Goal: Find specific page/section: Find specific page/section

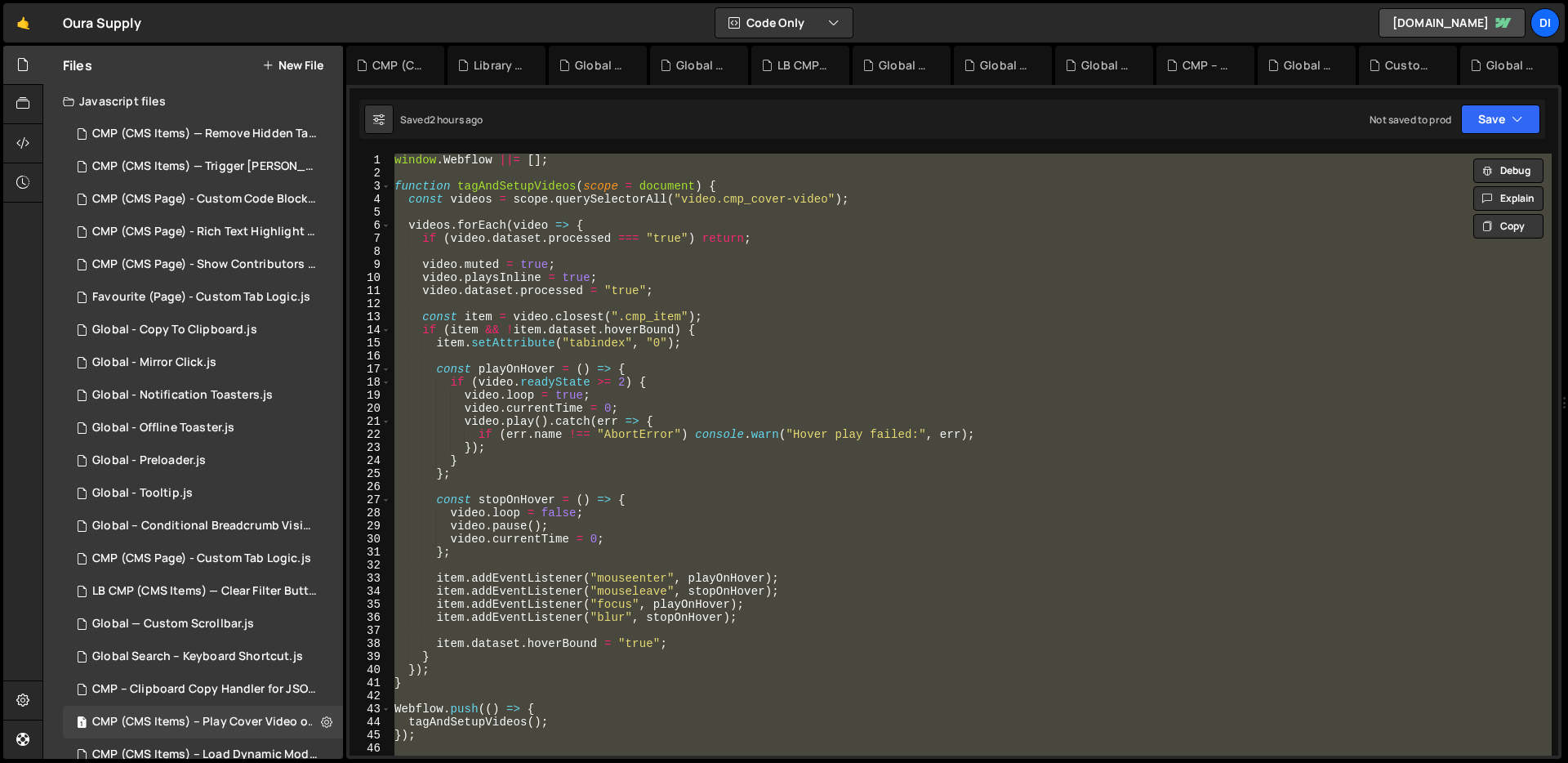
scroll to position [1149, 0]
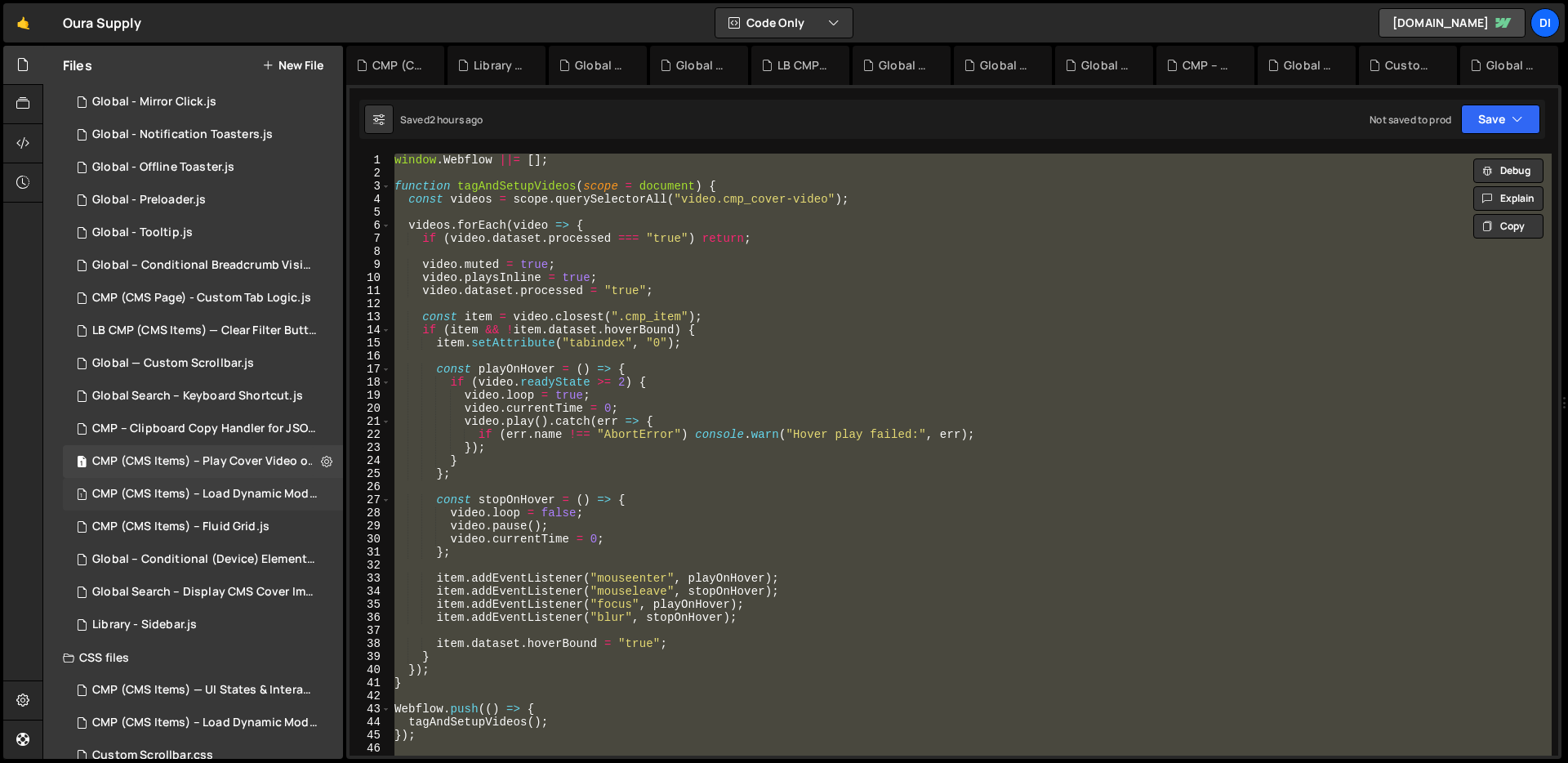
click at [195, 504] on div "1 CMP (CMS Items) – Load Dynamic Modal (AJAX).js 0" at bounding box center [205, 495] width 286 height 33
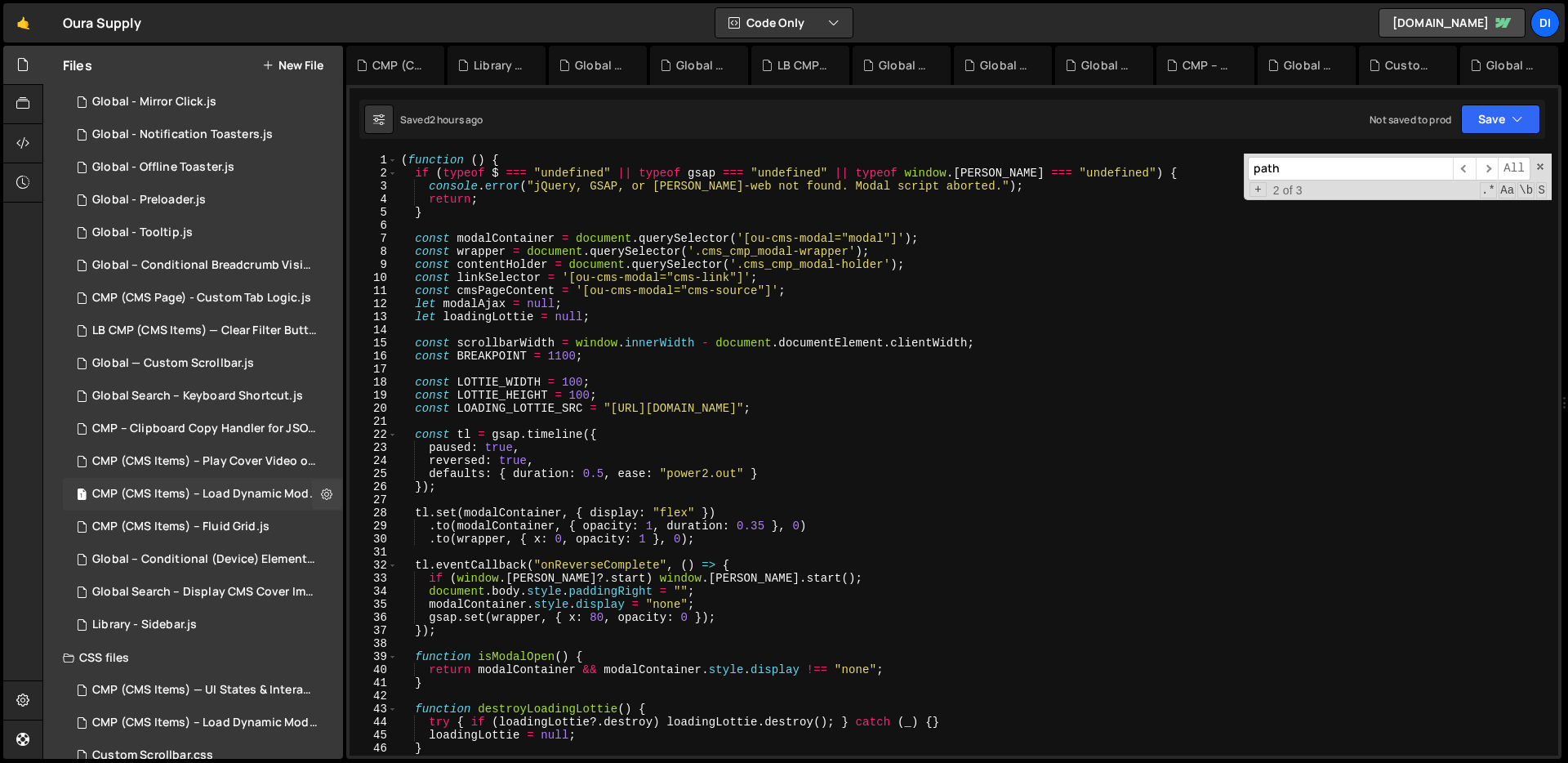
scroll to position [0, 0]
click at [714, 422] on div "( function ( ) { if ( typeof $ === "undefined" || typeof gsap === "undefined" |…" at bounding box center [974, 467] width 1154 height 628
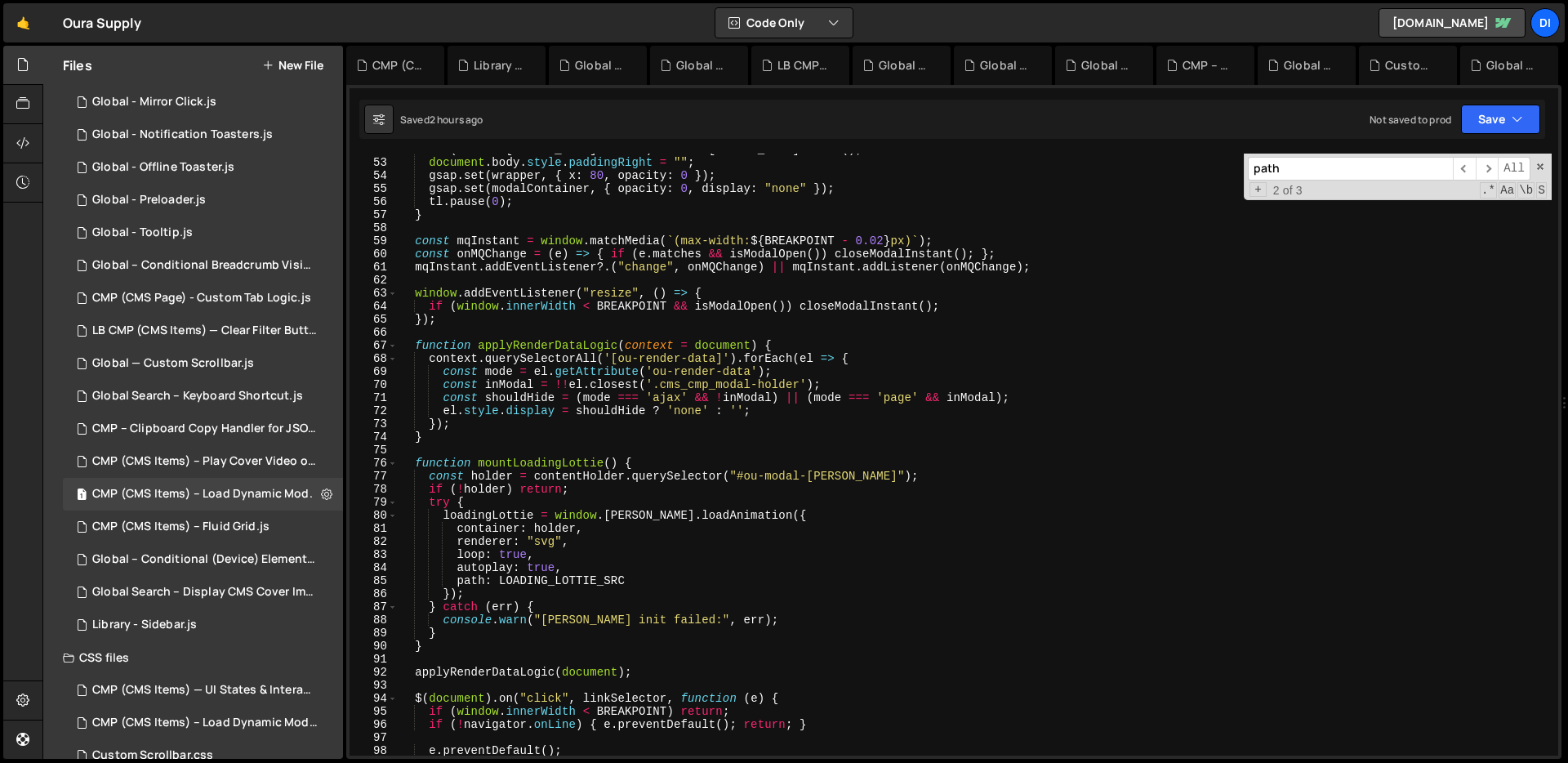
scroll to position [992, 0]
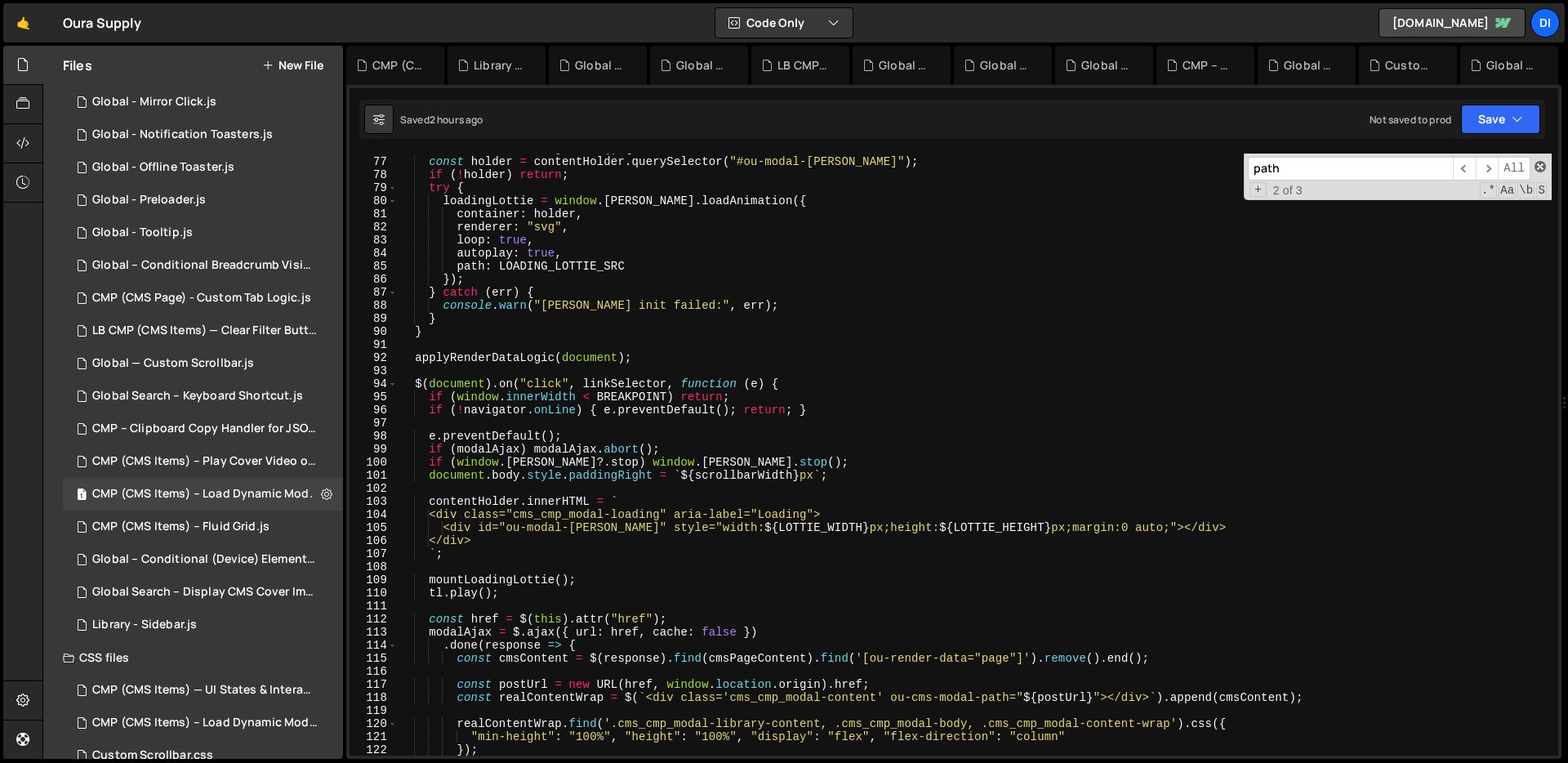
click at [1543, 165] on span at bounding box center [1539, 166] width 11 height 11
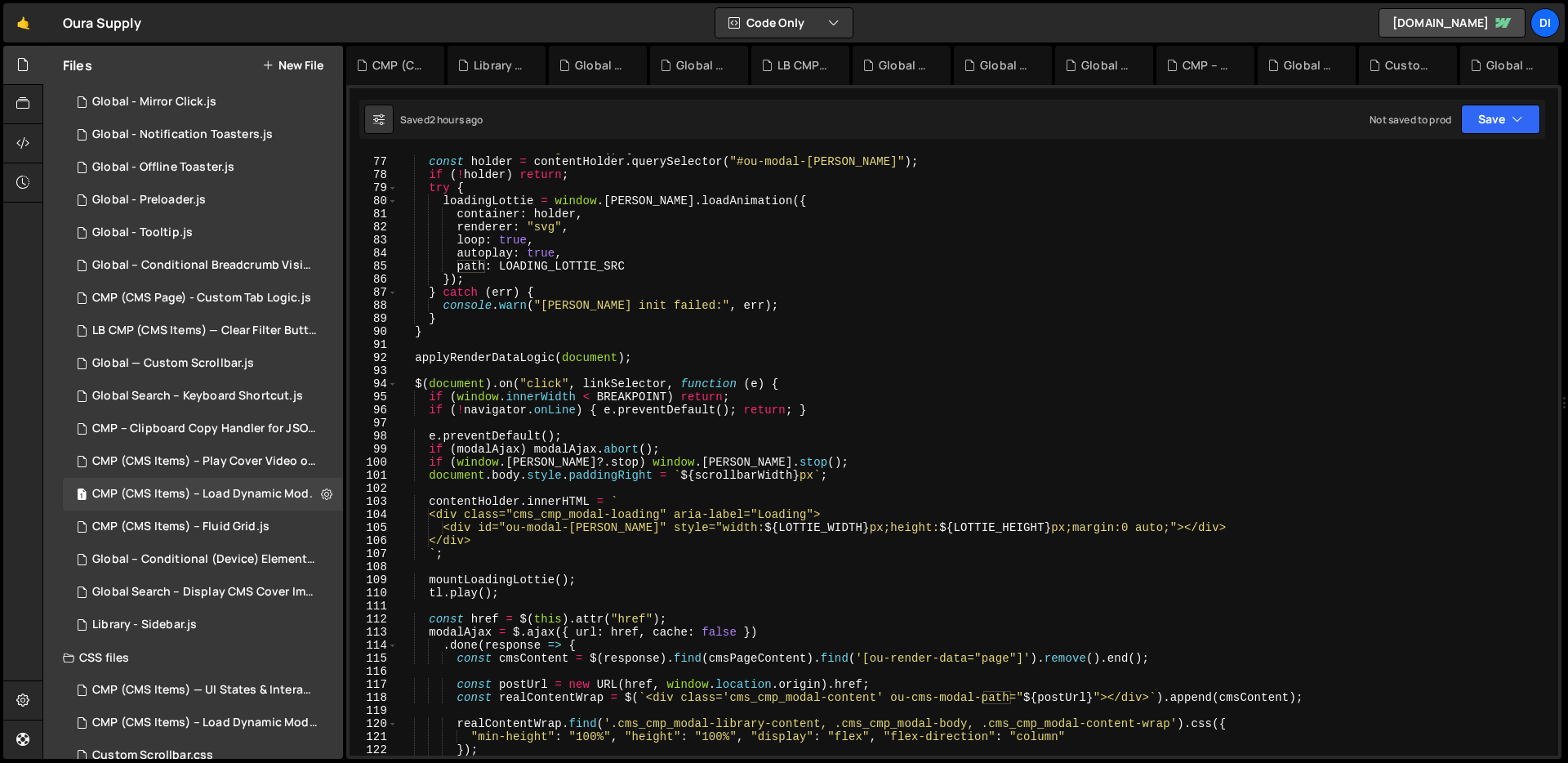
click at [1278, 326] on div "function mountLoadingLottie ( ) { const holder = contentHolder . querySelector …" at bounding box center [974, 456] width 1154 height 628
type textarea "}"
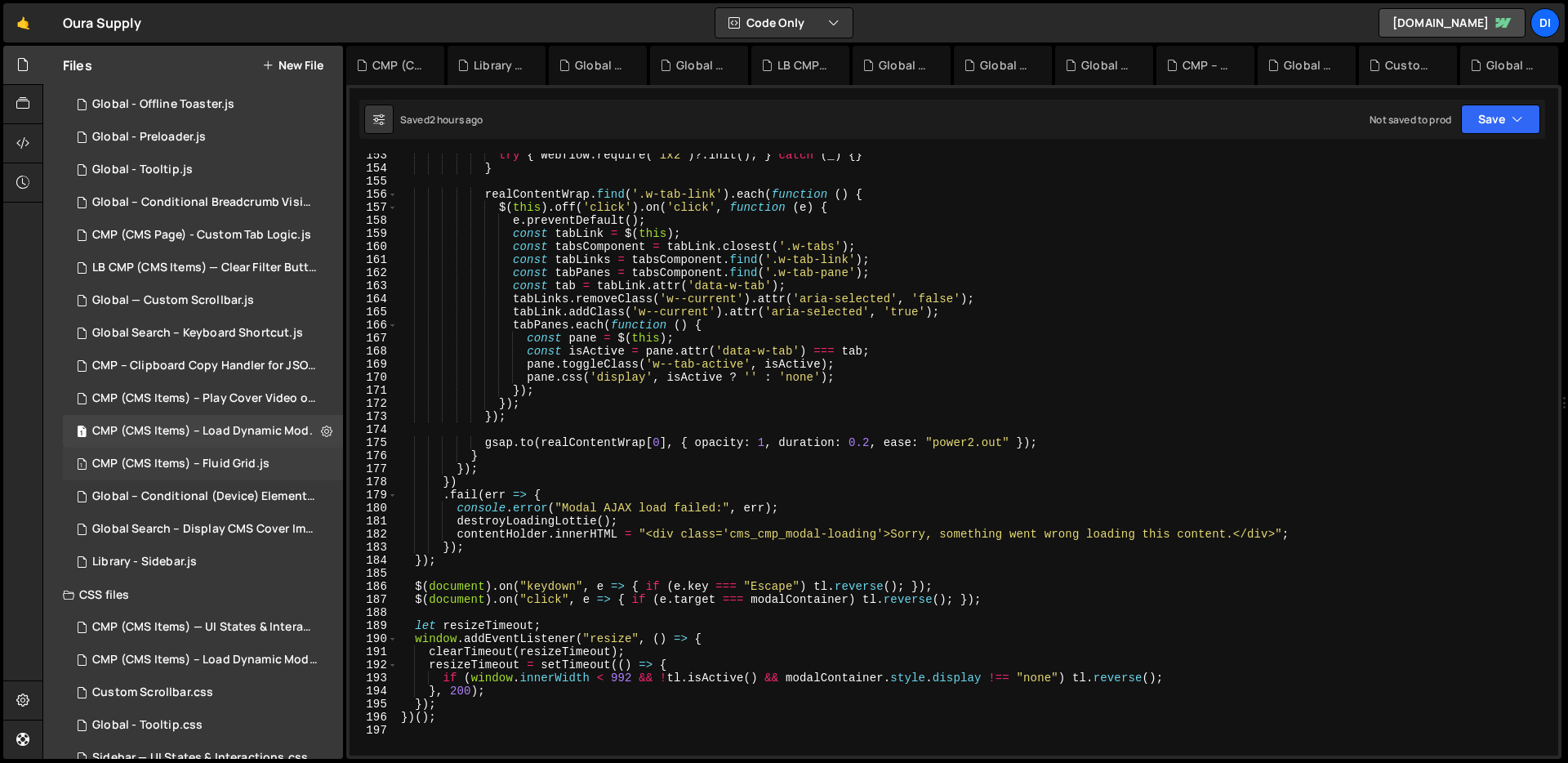
scroll to position [355, 0]
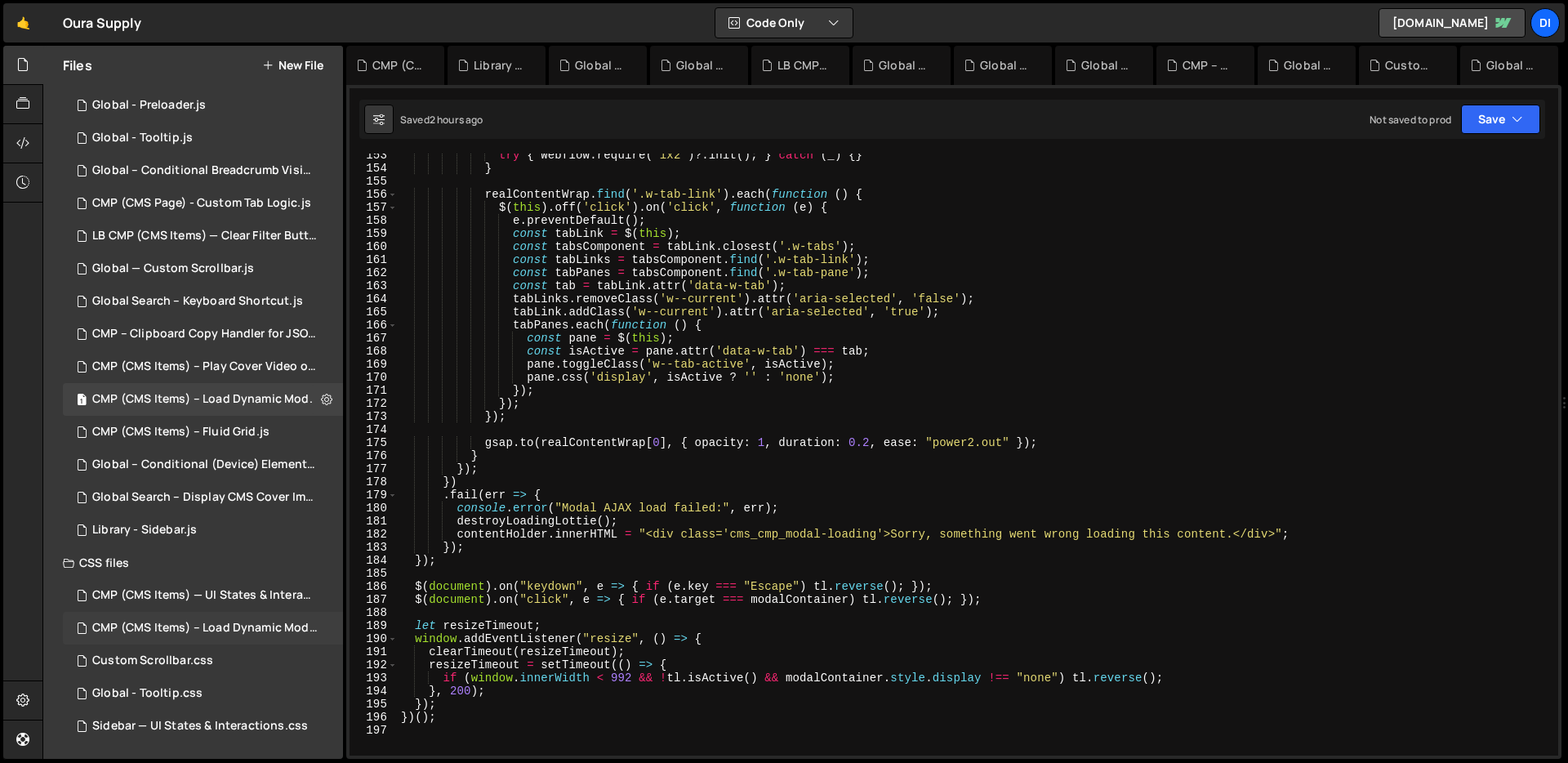
click at [251, 635] on div "CMP (CMS Items) – Load Dynamic Modal (AJAX).css 0" at bounding box center [205, 628] width 286 height 33
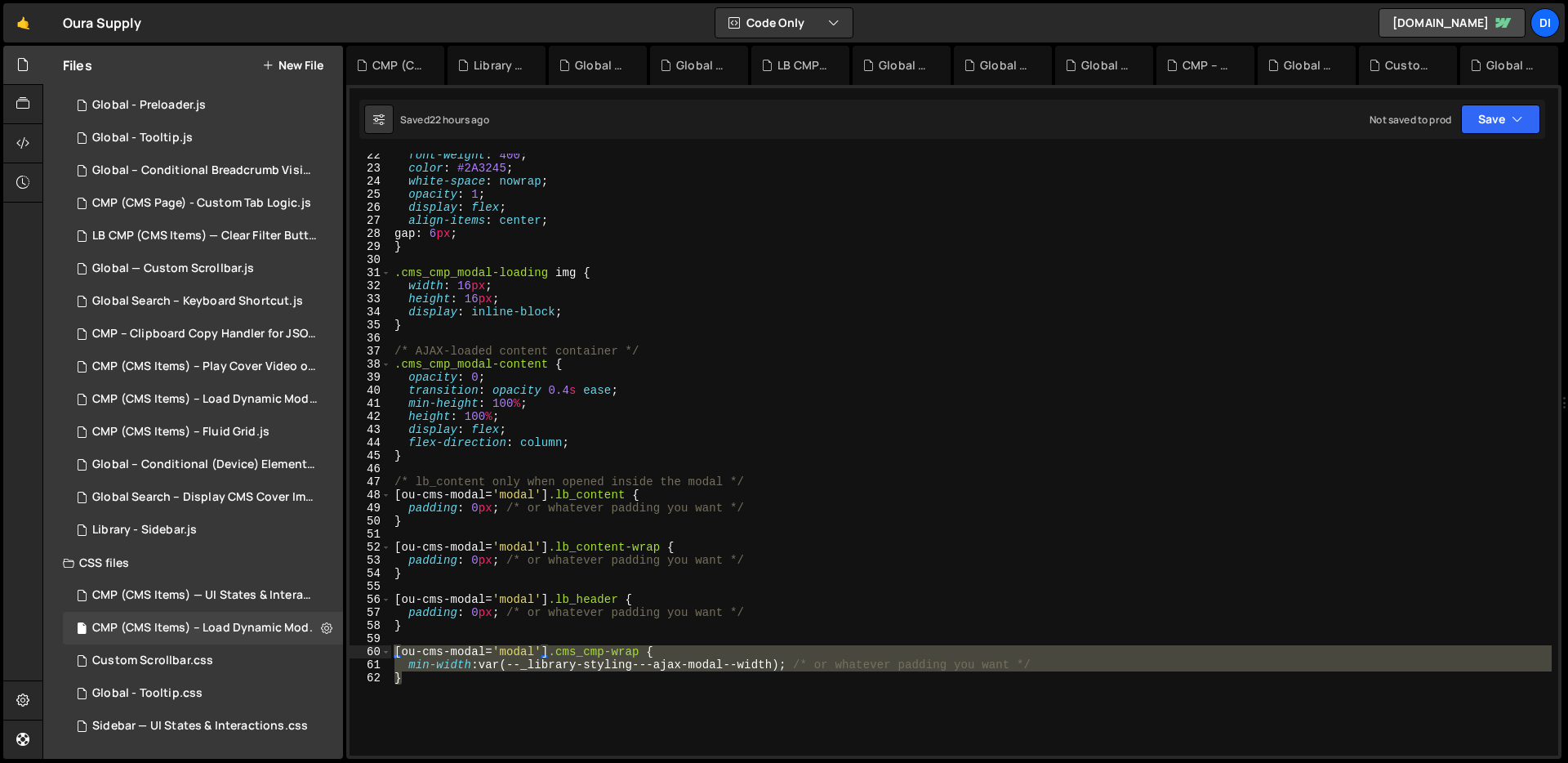
click at [748, 469] on div "font-weight : 400 ; color : #2A3245 ; white-space : nowrap ; opacity : 1 ; disp…" at bounding box center [971, 463] width 1161 height 628
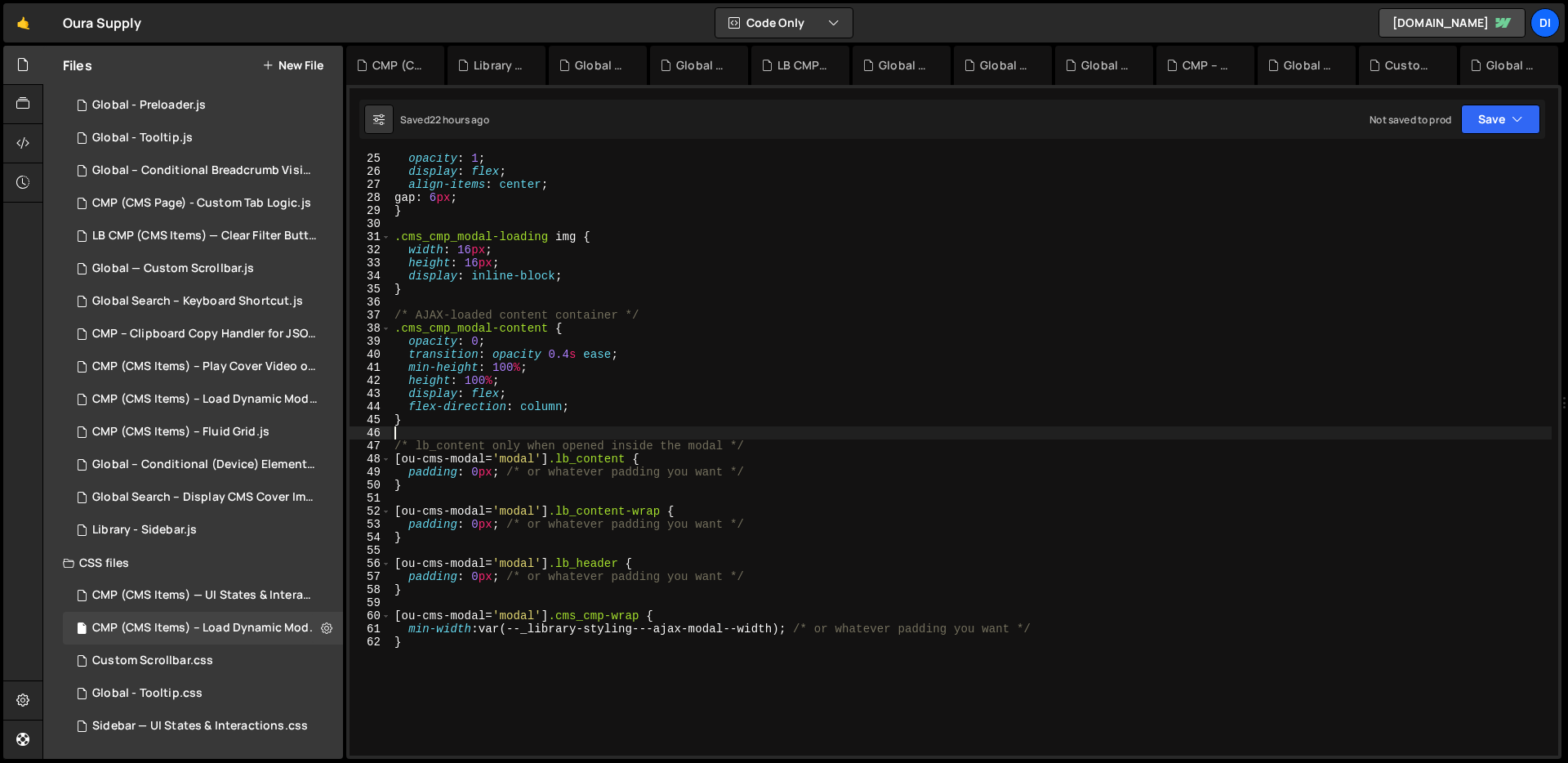
scroll to position [316, 0]
